Goal: Information Seeking & Learning: Learn about a topic

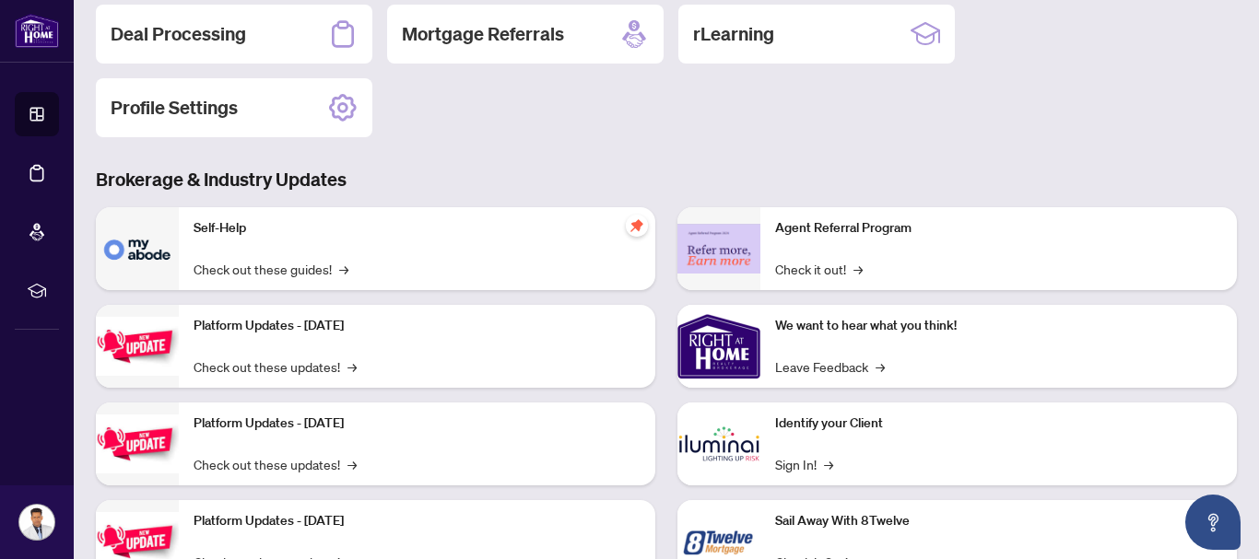
scroll to position [270, 0]
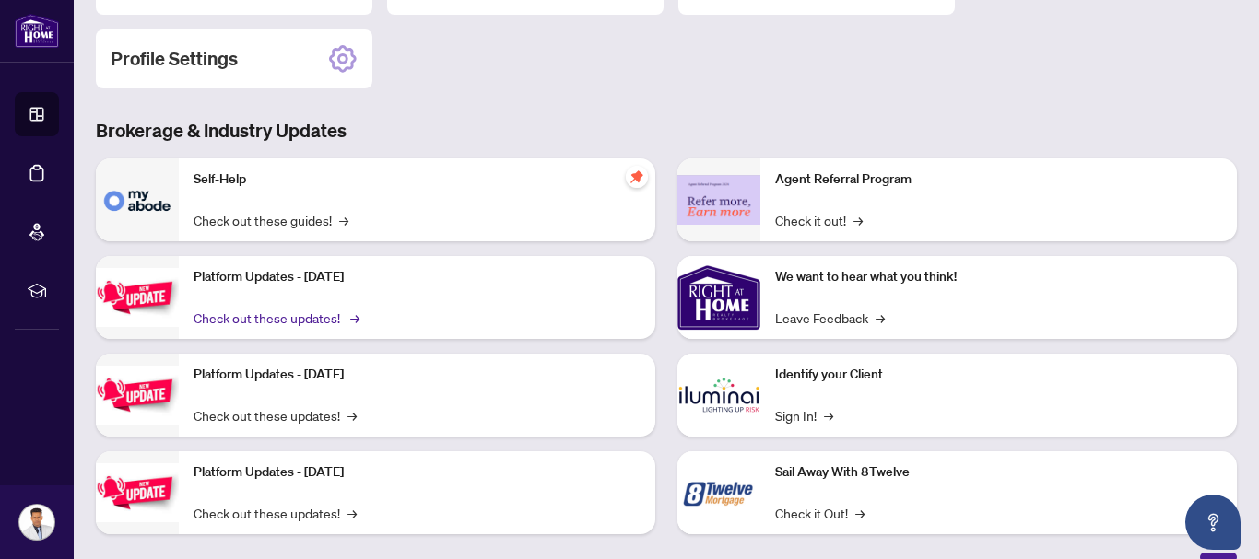
click at [344, 323] on link "Check out these updates! →" at bounding box center [275, 318] width 163 height 20
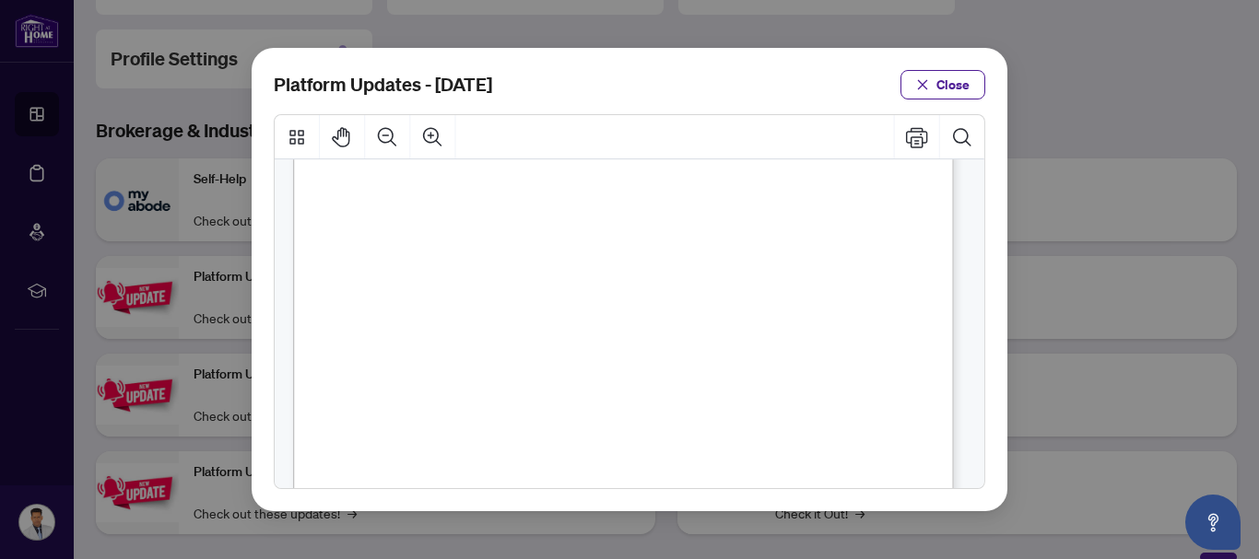
scroll to position [560, 0]
click at [921, 78] on icon "close" at bounding box center [922, 84] width 13 height 13
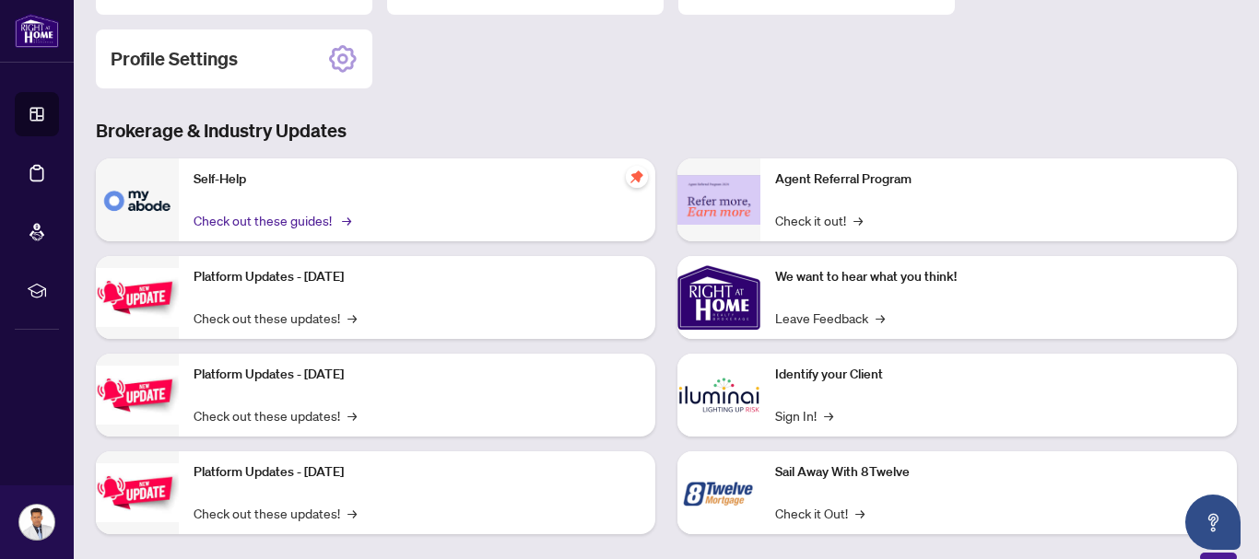
click at [338, 225] on link "Check out these guides! →" at bounding box center [271, 220] width 155 height 20
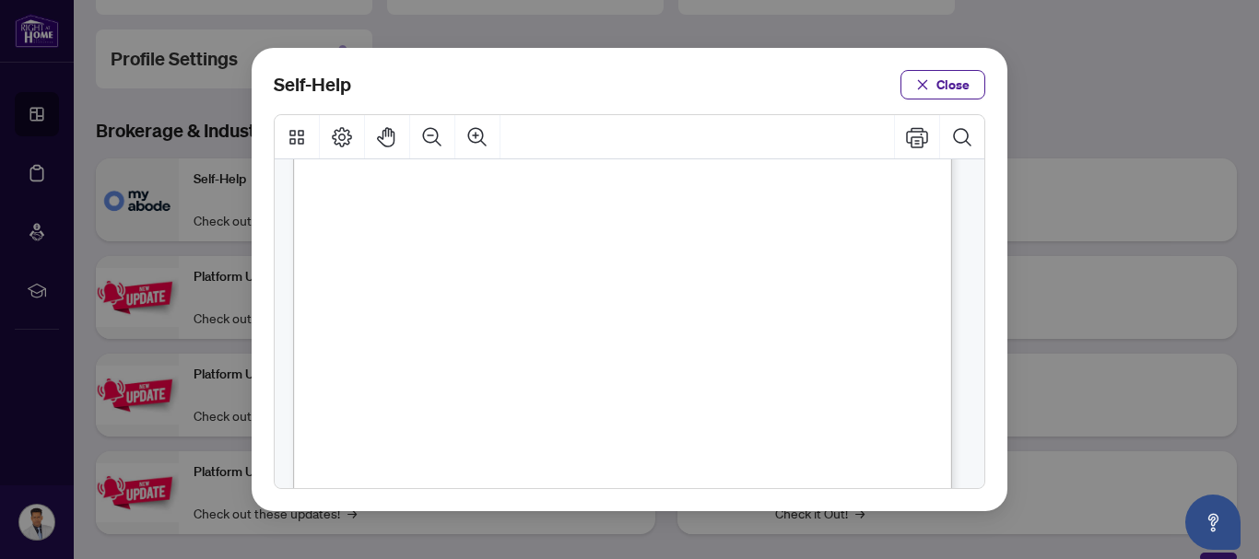
scroll to position [982, 0]
click at [939, 72] on button "Close" at bounding box center [942, 84] width 85 height 29
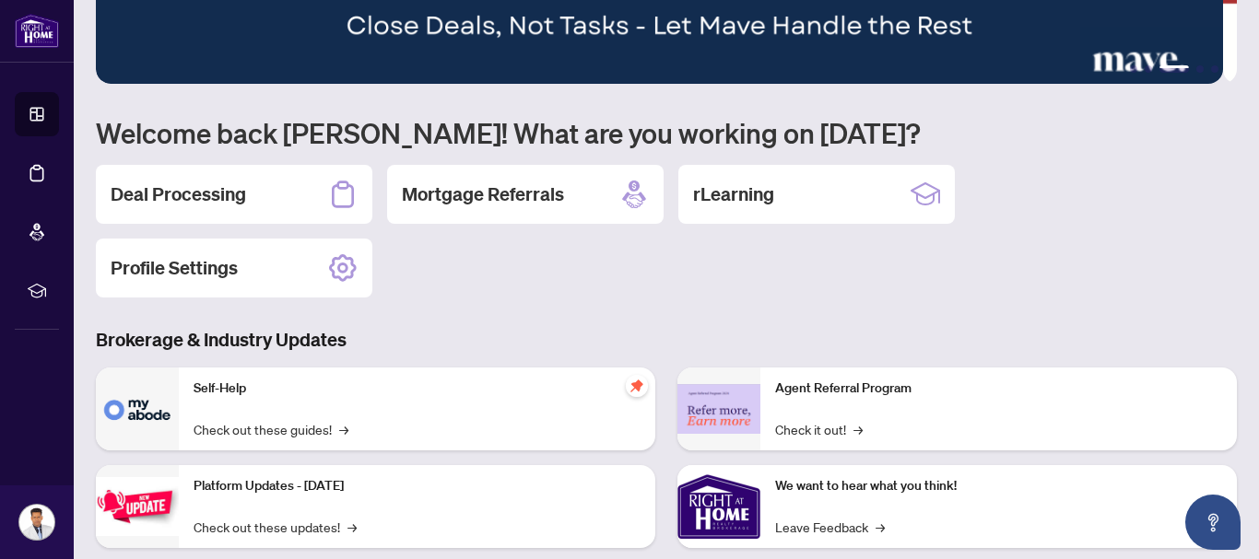
scroll to position [0, 0]
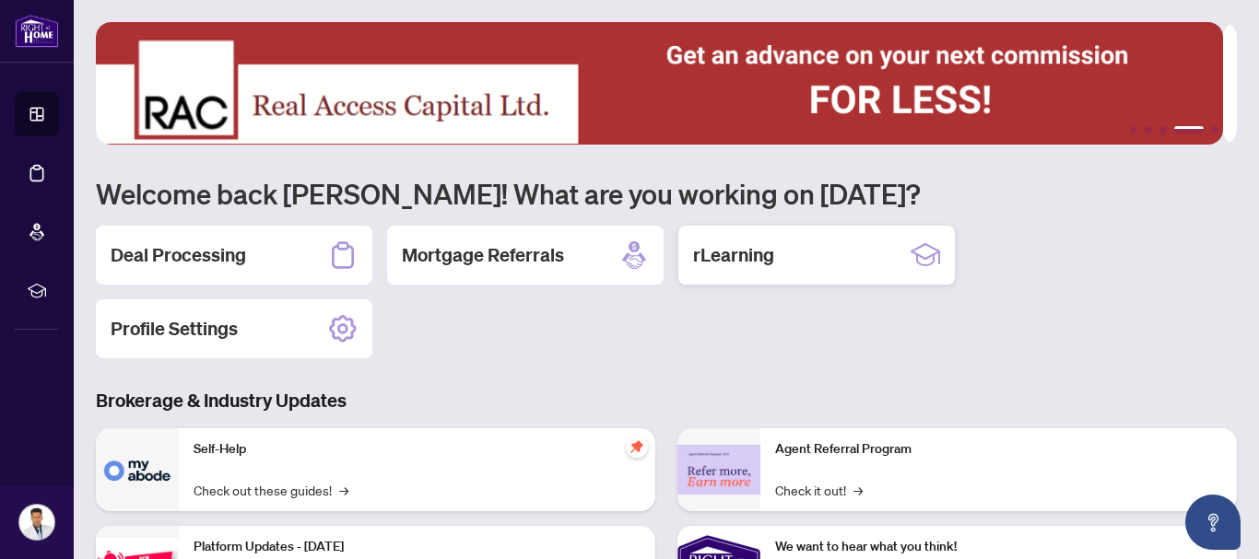
click at [749, 257] on h2 "rLearning" at bounding box center [733, 255] width 81 height 26
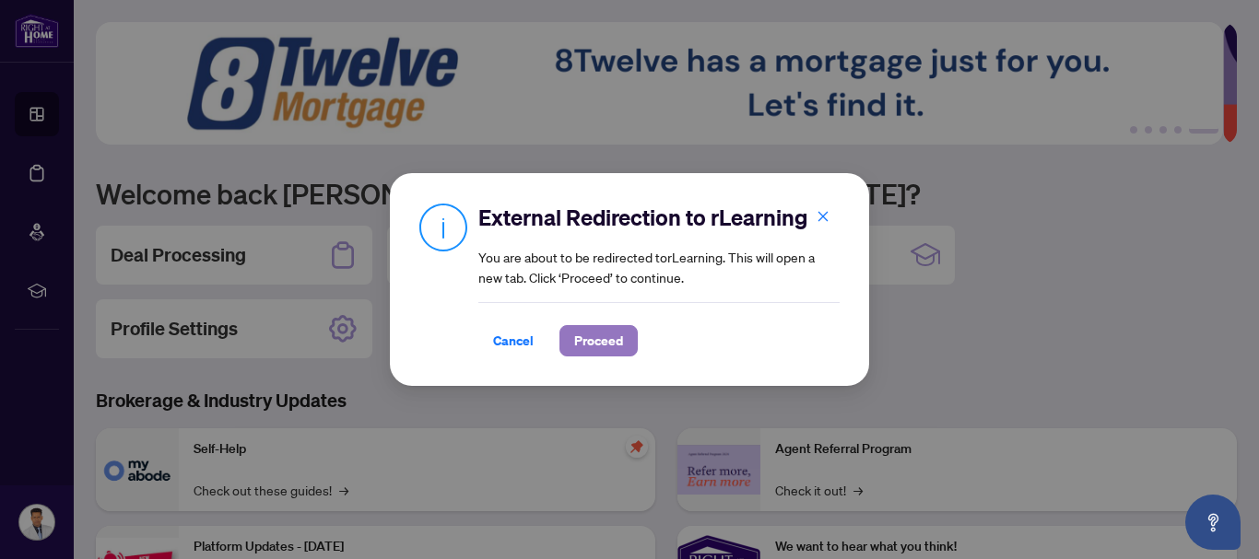
click at [581, 342] on span "Proceed" at bounding box center [598, 340] width 49 height 29
